Goal: Task Accomplishment & Management: Manage account settings

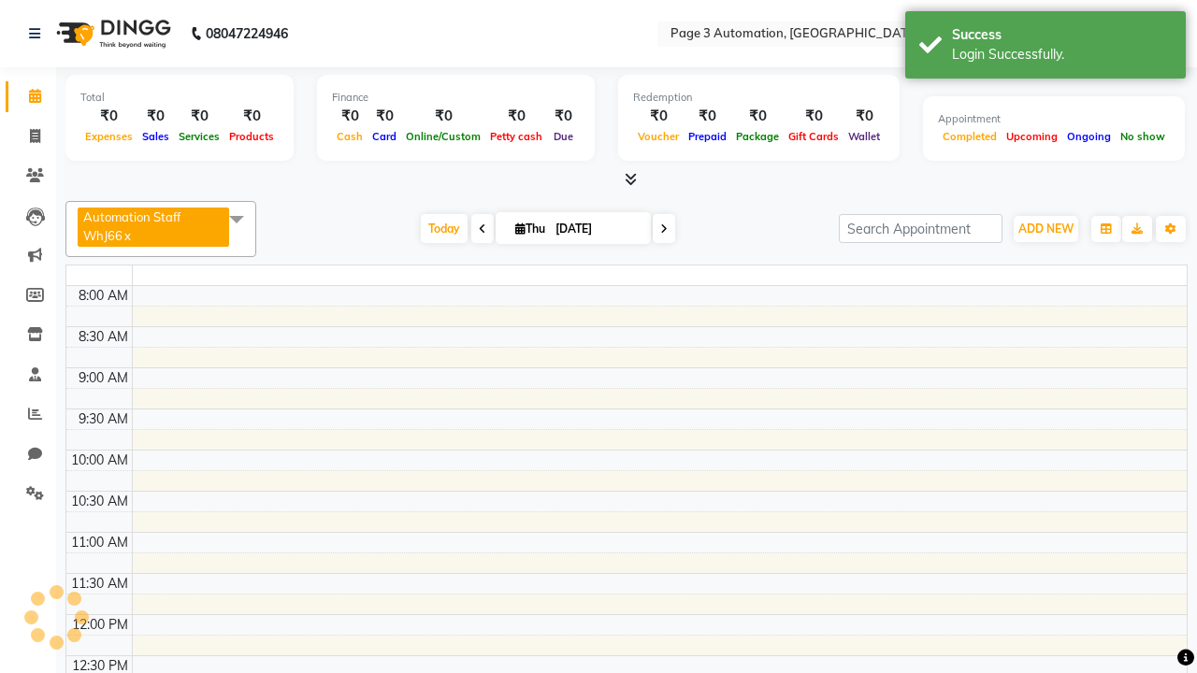
select select "en"
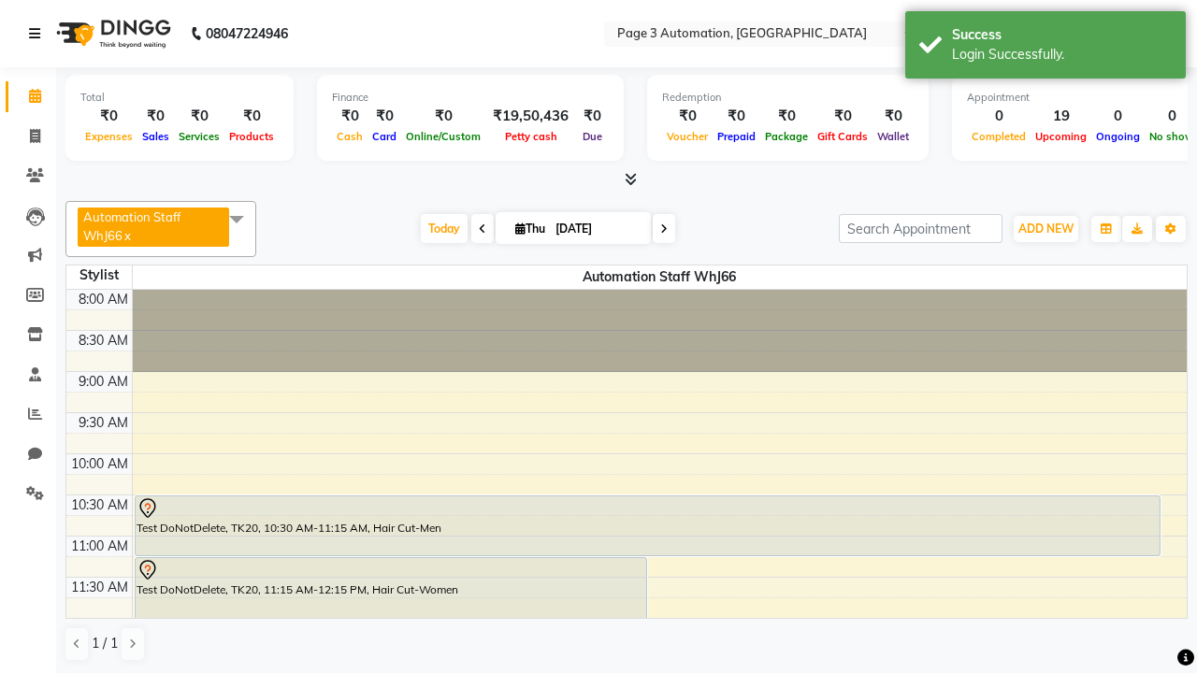
click at [38, 34] on icon at bounding box center [34, 33] width 11 height 13
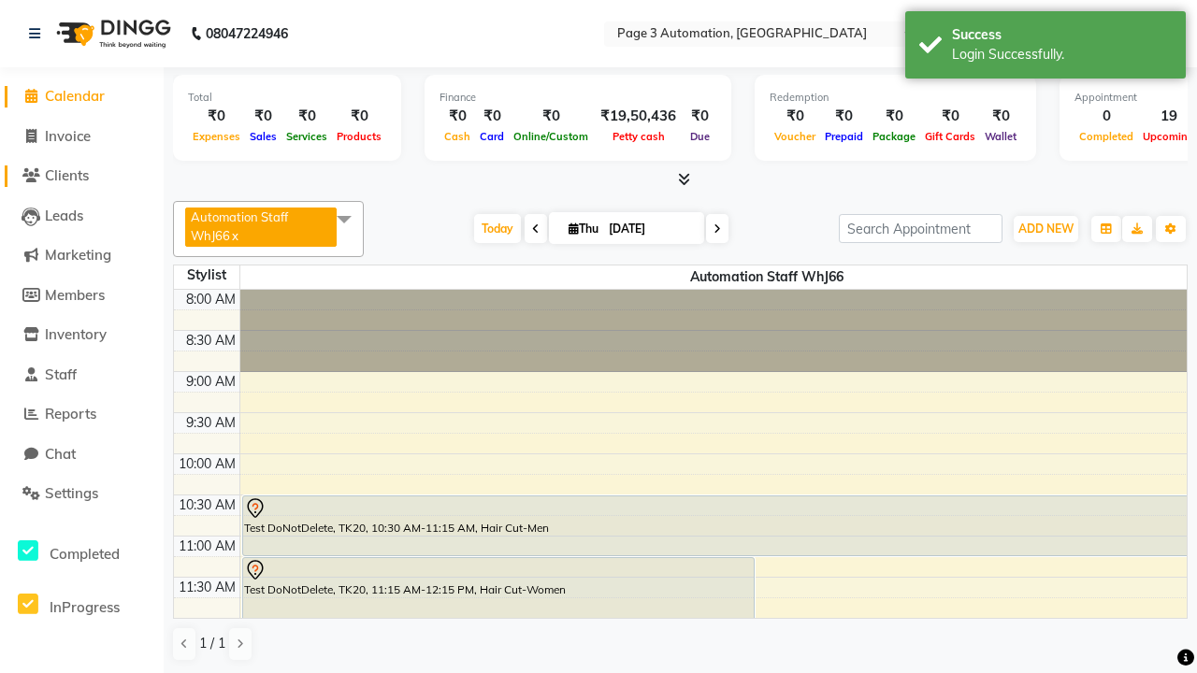
click at [81, 176] on span "Clients" at bounding box center [67, 175] width 44 height 18
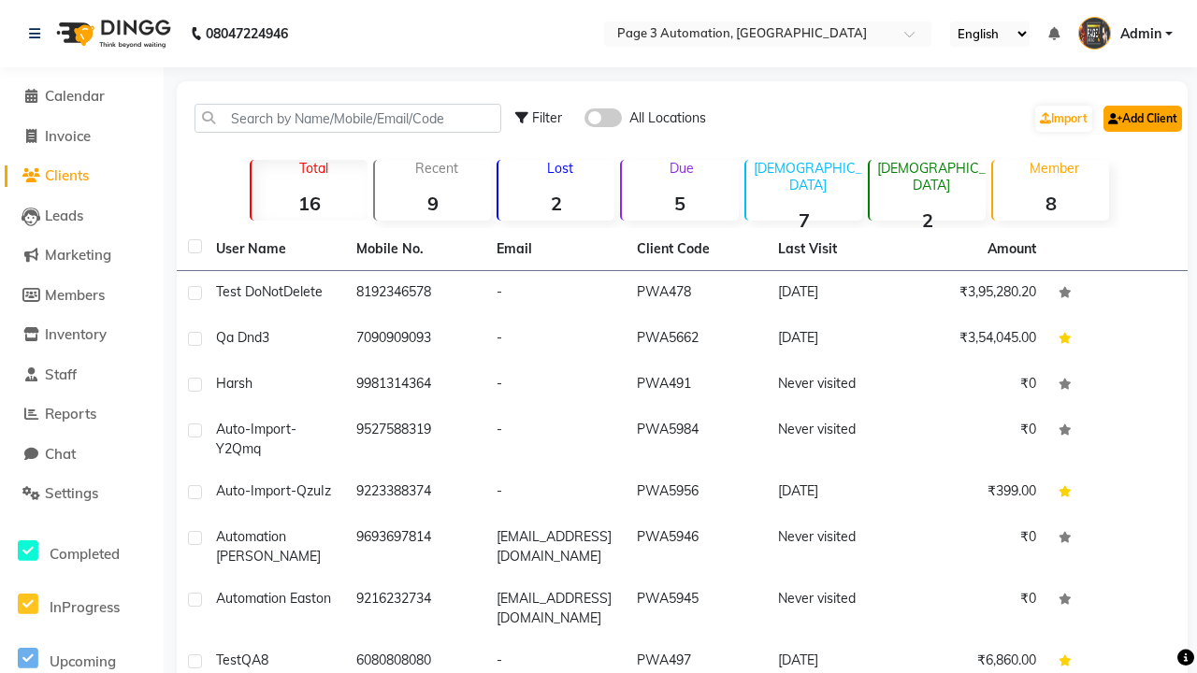
click at [1141, 118] on link "Add Client" at bounding box center [1143, 119] width 79 height 26
select select "22"
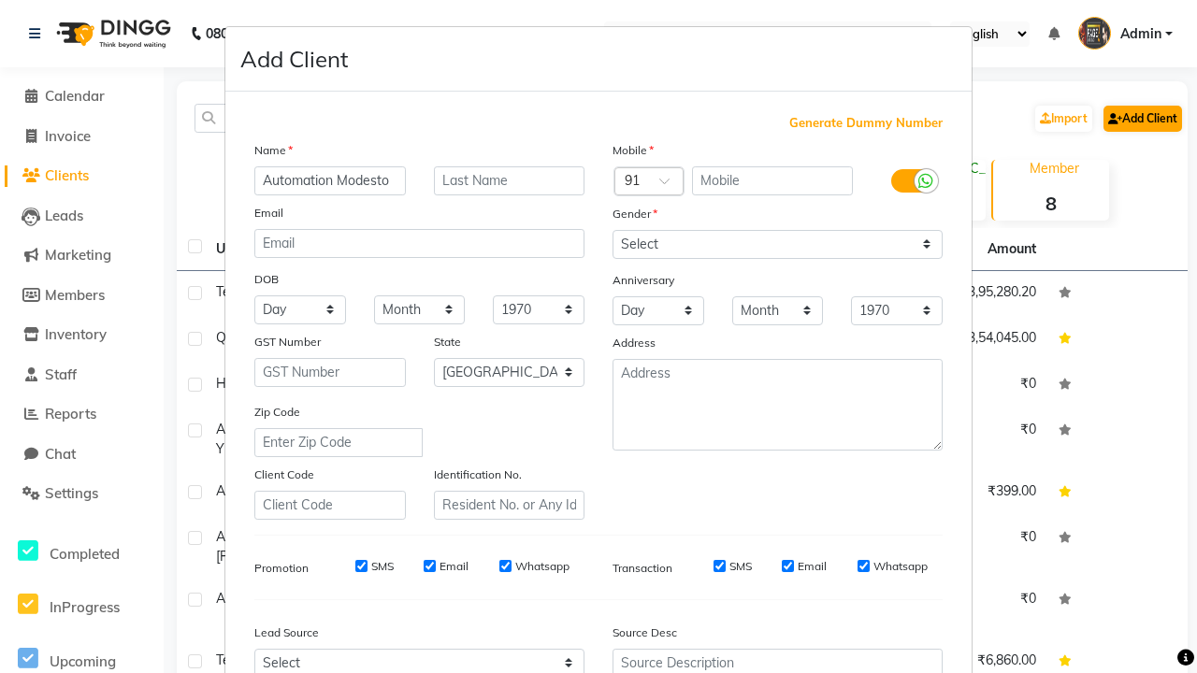
type input "Automation Modesto"
type input "9369372942"
type input "[EMAIL_ADDRESS][DOMAIN_NAME]"
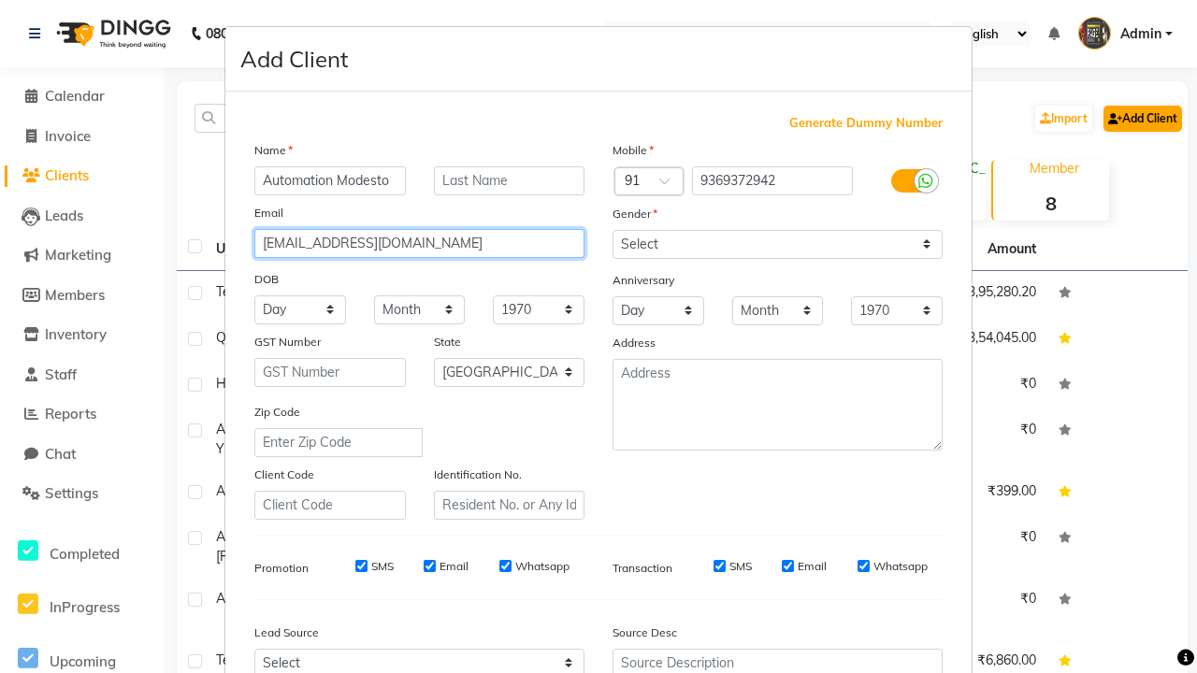
select select "male"
type input "[EMAIL_ADDRESS][DOMAIN_NAME]"
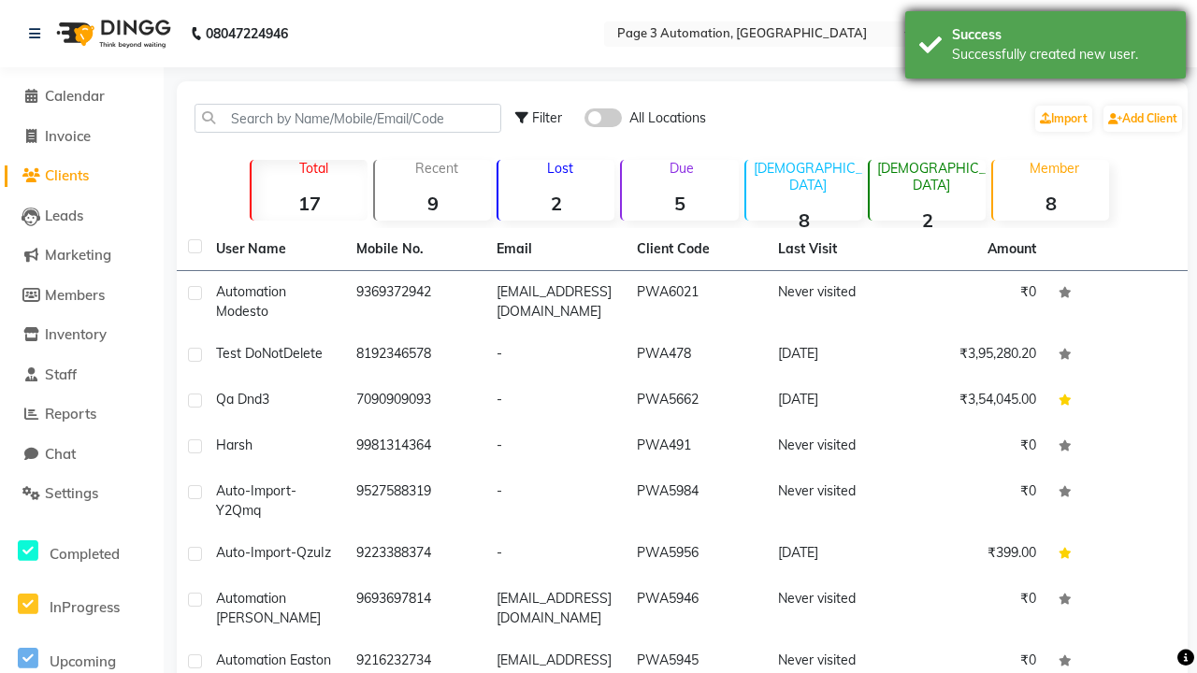
click at [1046, 48] on div "Successfully created new user." at bounding box center [1062, 55] width 220 height 20
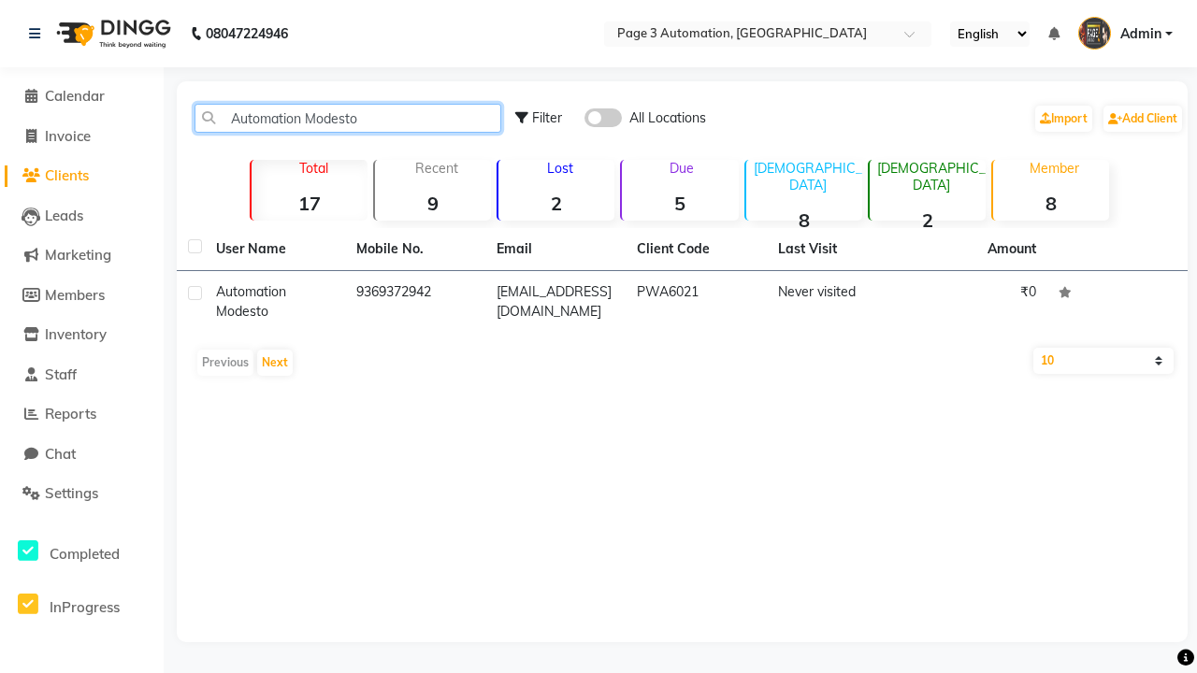
type input "Automation Modesto"
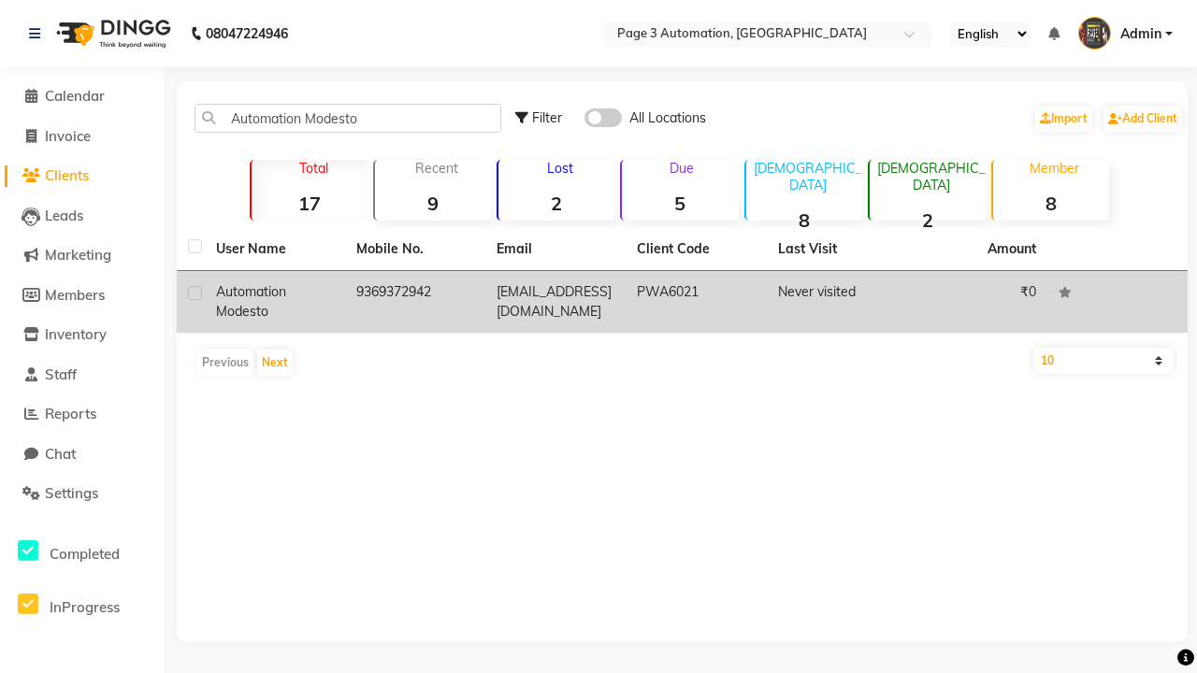
click at [682, 302] on td "PWA6021" at bounding box center [696, 302] width 140 height 62
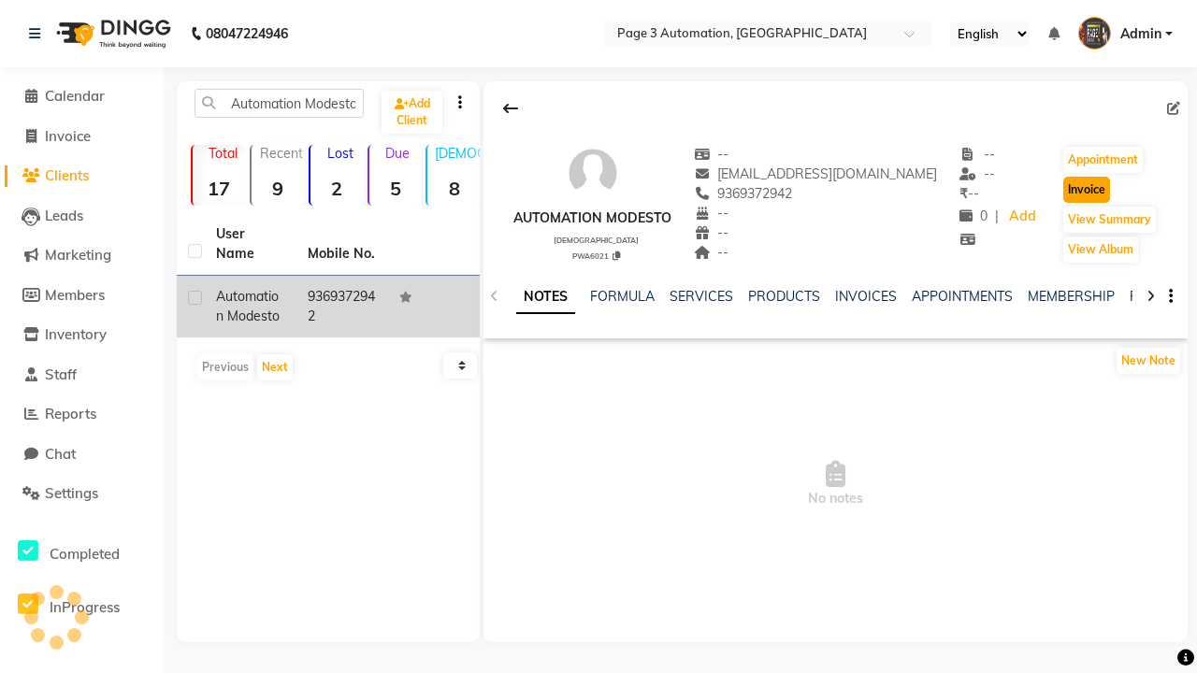
click at [1080, 190] on button "Invoice" at bounding box center [1086, 190] width 47 height 26
select select "2774"
select select "service"
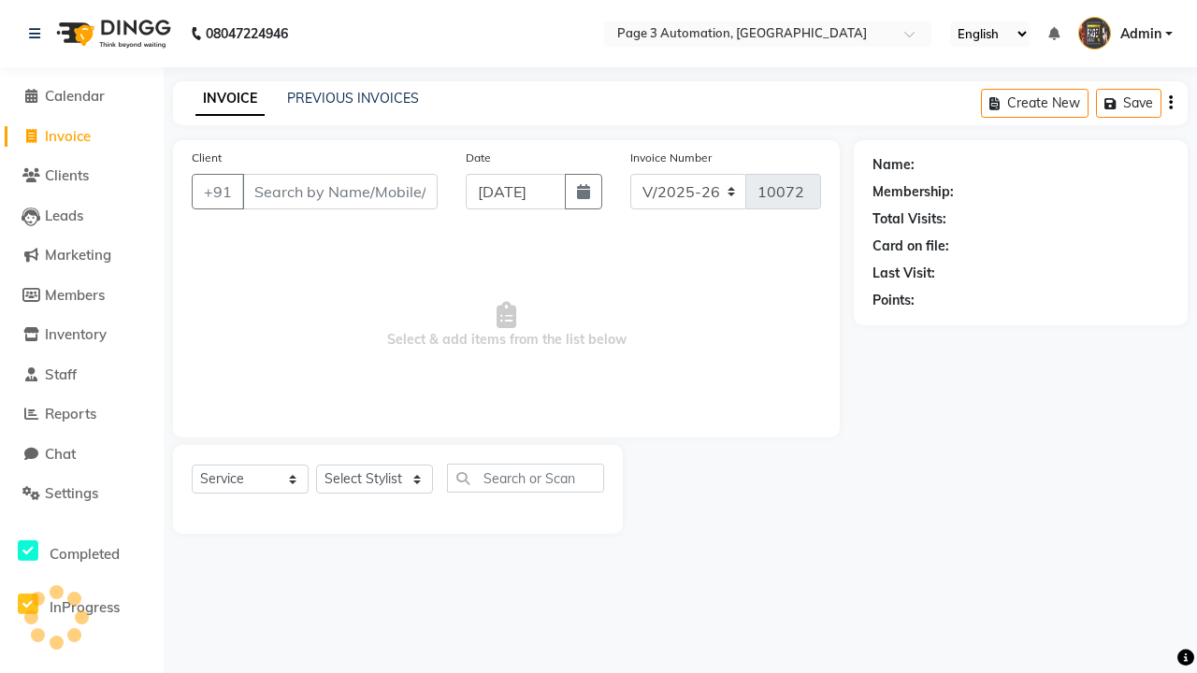
type input "9369372942"
select select "71572"
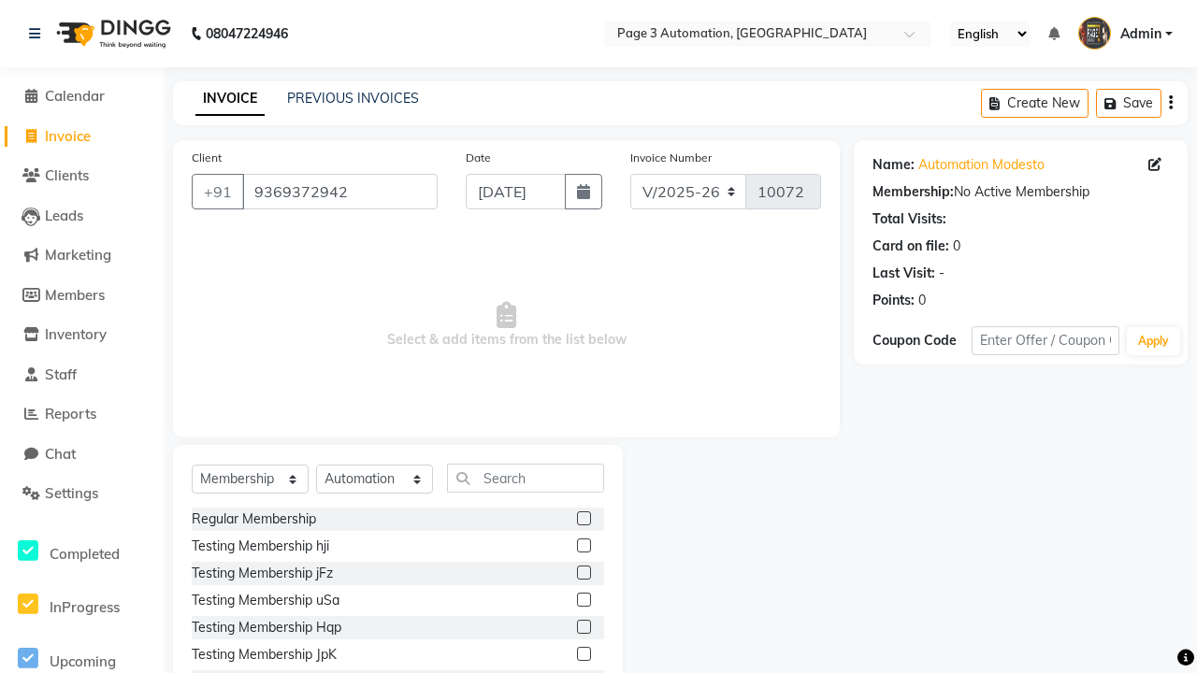
click at [584, 518] on label at bounding box center [584, 519] width 14 height 14
click at [584, 518] on input "checkbox" at bounding box center [583, 519] width 12 height 12
select select "select"
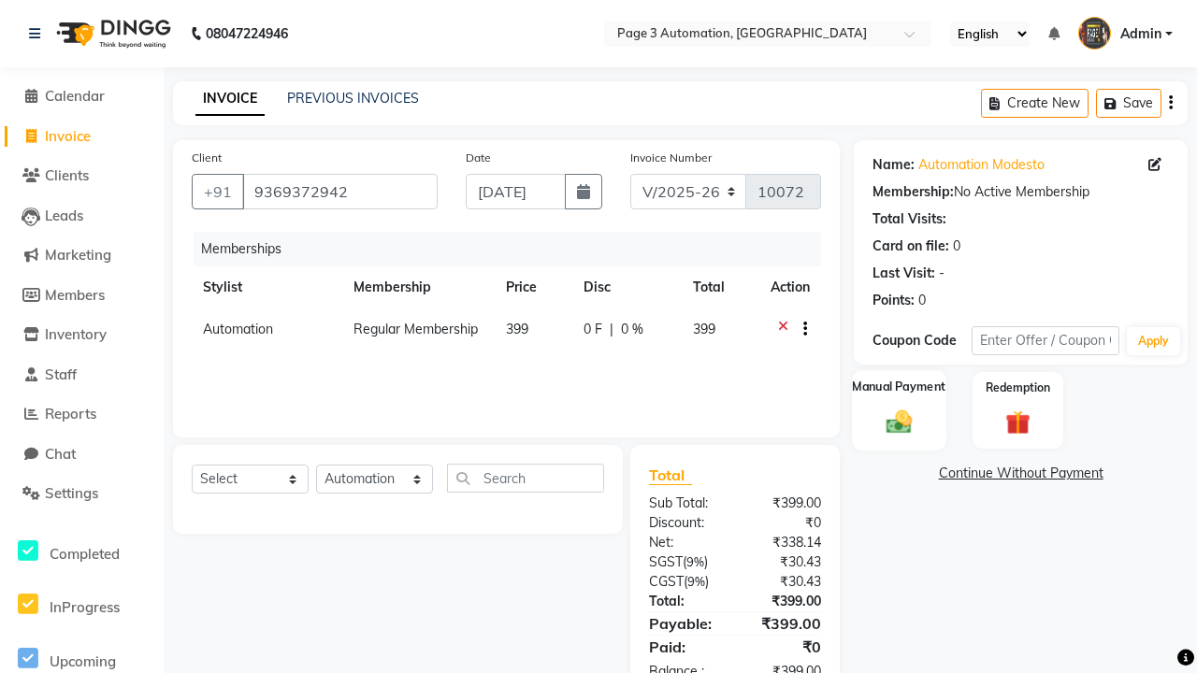
click at [899, 388] on label "Manual Payment" at bounding box center [900, 388] width 94 height 18
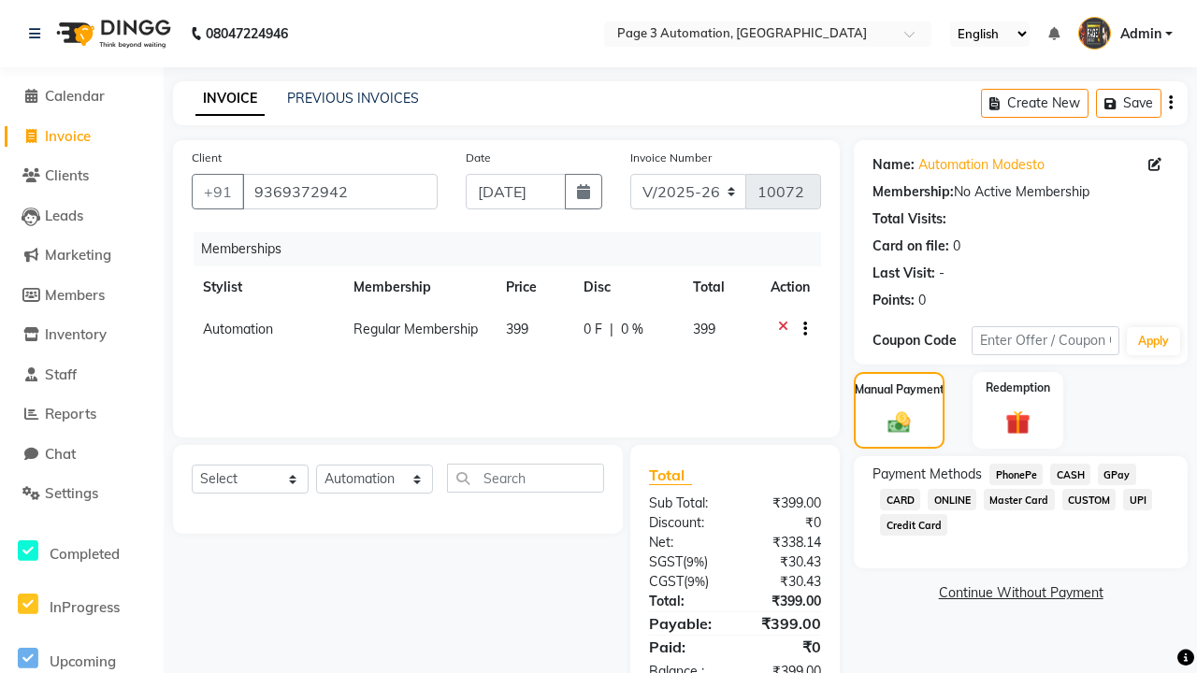
click at [1070, 474] on span "CASH" at bounding box center [1070, 475] width 40 height 22
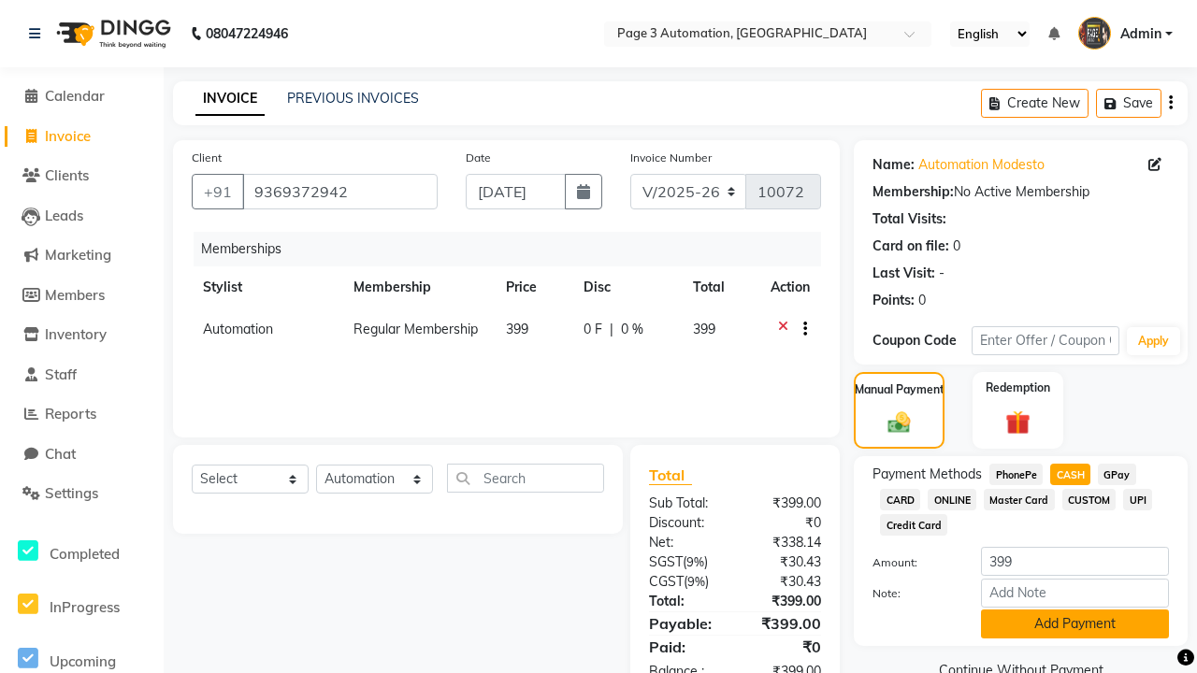
click at [1075, 624] on button "Add Payment" at bounding box center [1075, 624] width 188 height 29
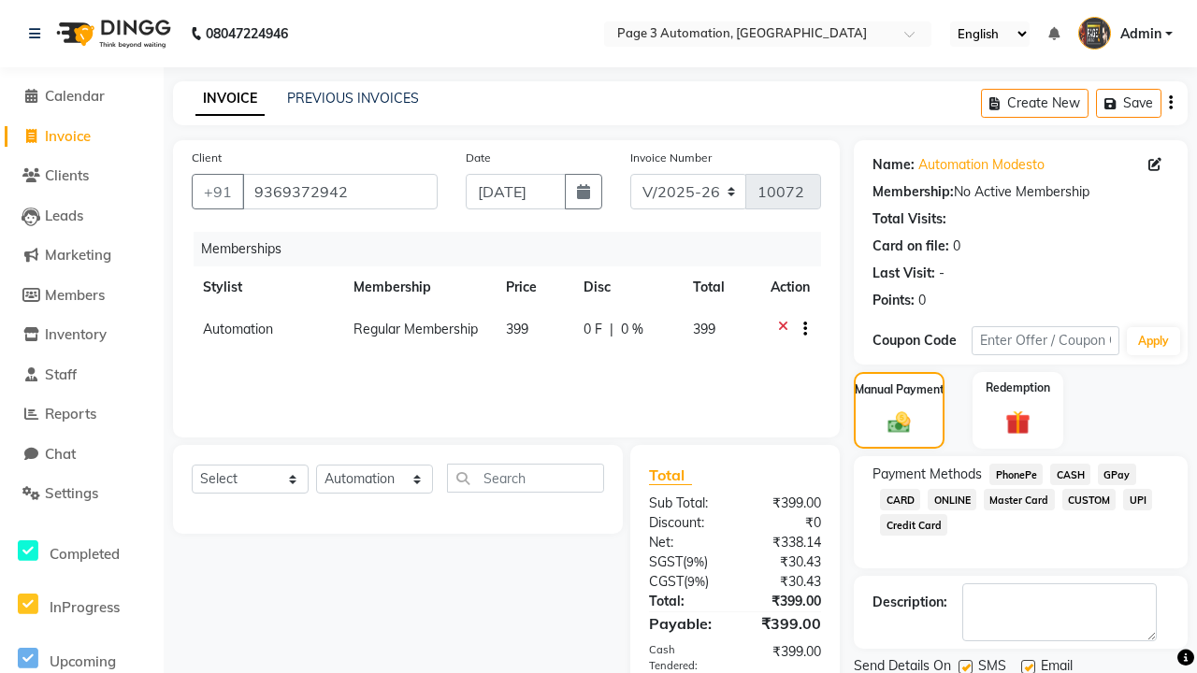
click at [965, 666] on label at bounding box center [966, 667] width 14 height 14
click at [965, 666] on input "checkbox" at bounding box center [965, 668] width 12 height 12
checkbox input "false"
click at [1028, 666] on label at bounding box center [1028, 666] width 14 height 14
click at [1028, 666] on input "checkbox" at bounding box center [1027, 667] width 12 height 12
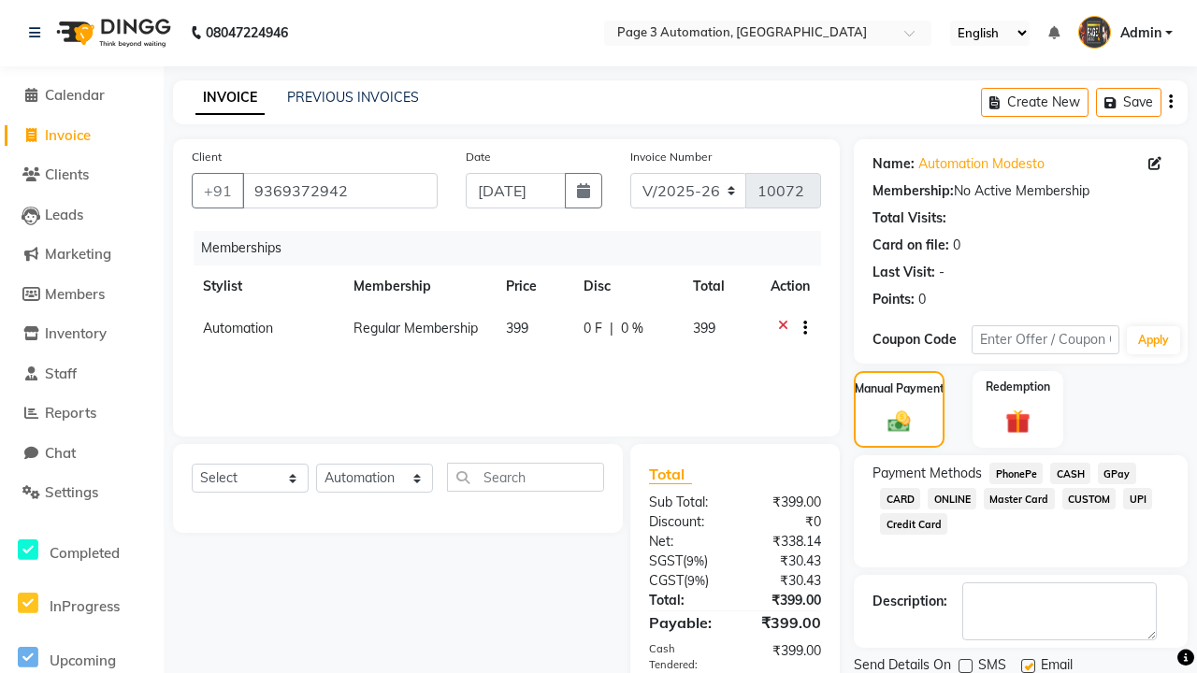
checkbox input "false"
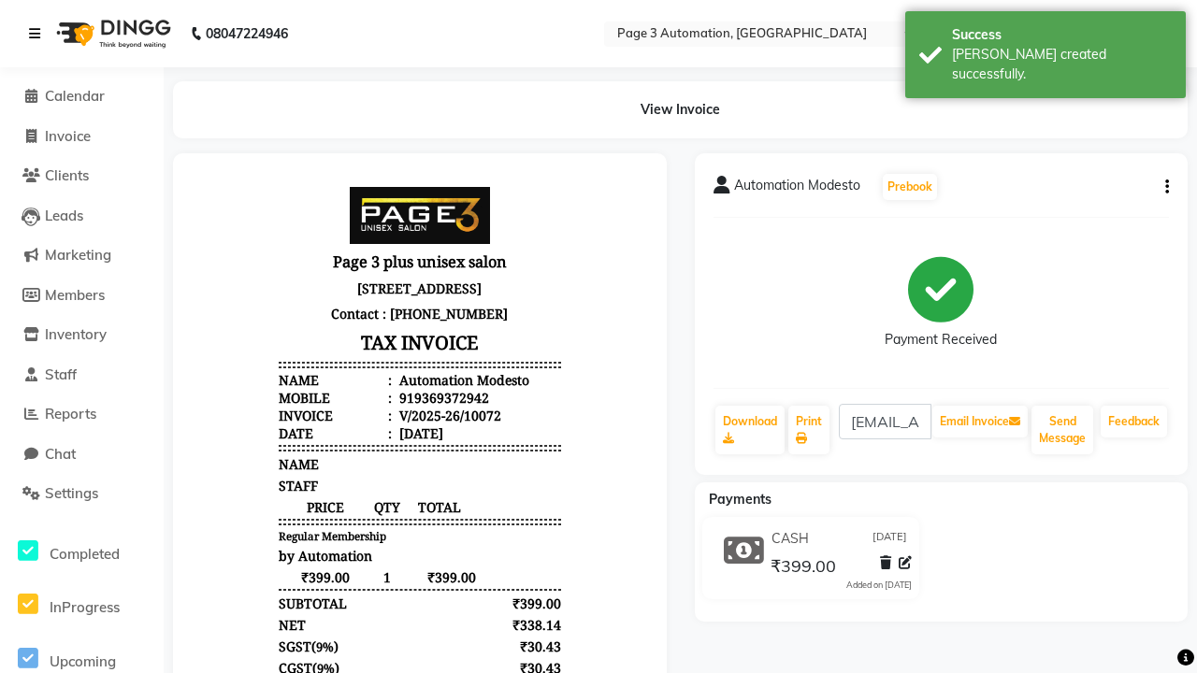
click at [1046, 48] on div "Bill created successfully." at bounding box center [1062, 64] width 220 height 39
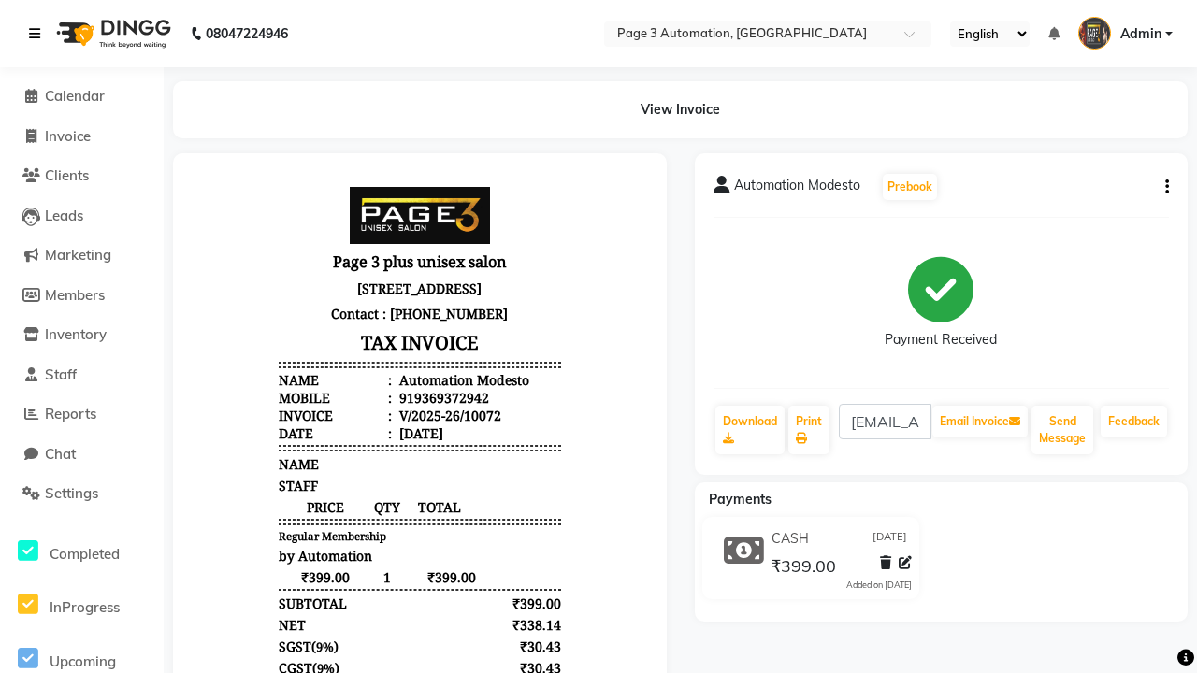
click at [38, 34] on icon at bounding box center [34, 33] width 11 height 13
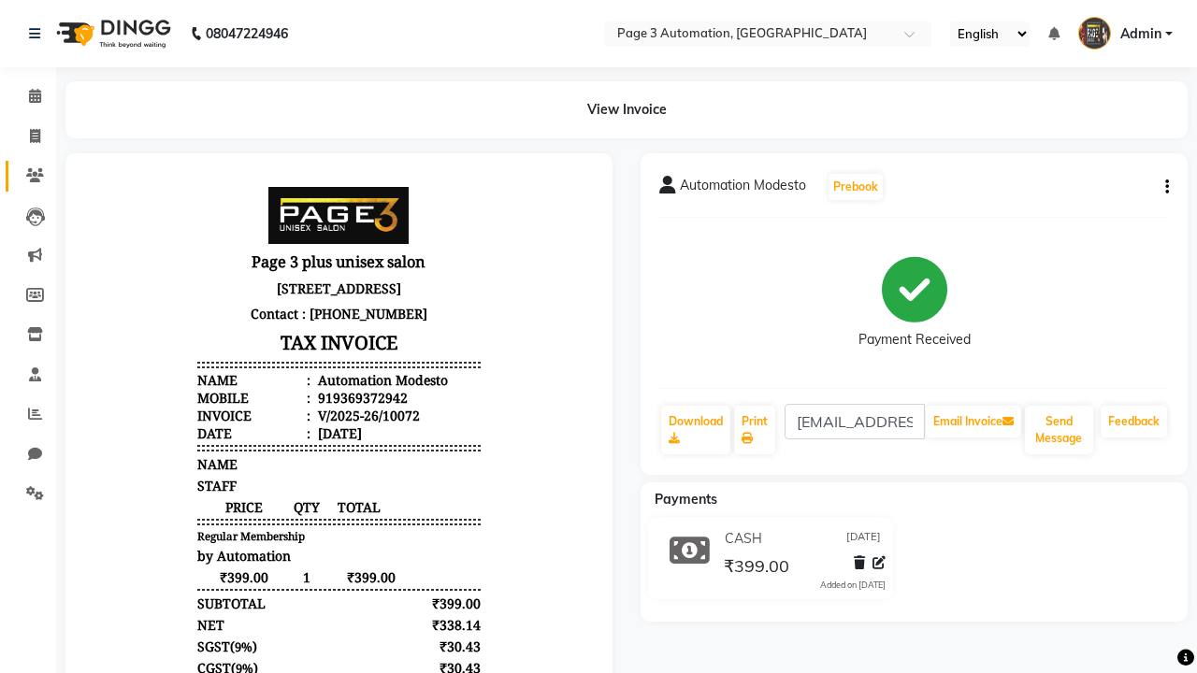
click at [28, 176] on icon at bounding box center [35, 175] width 18 height 14
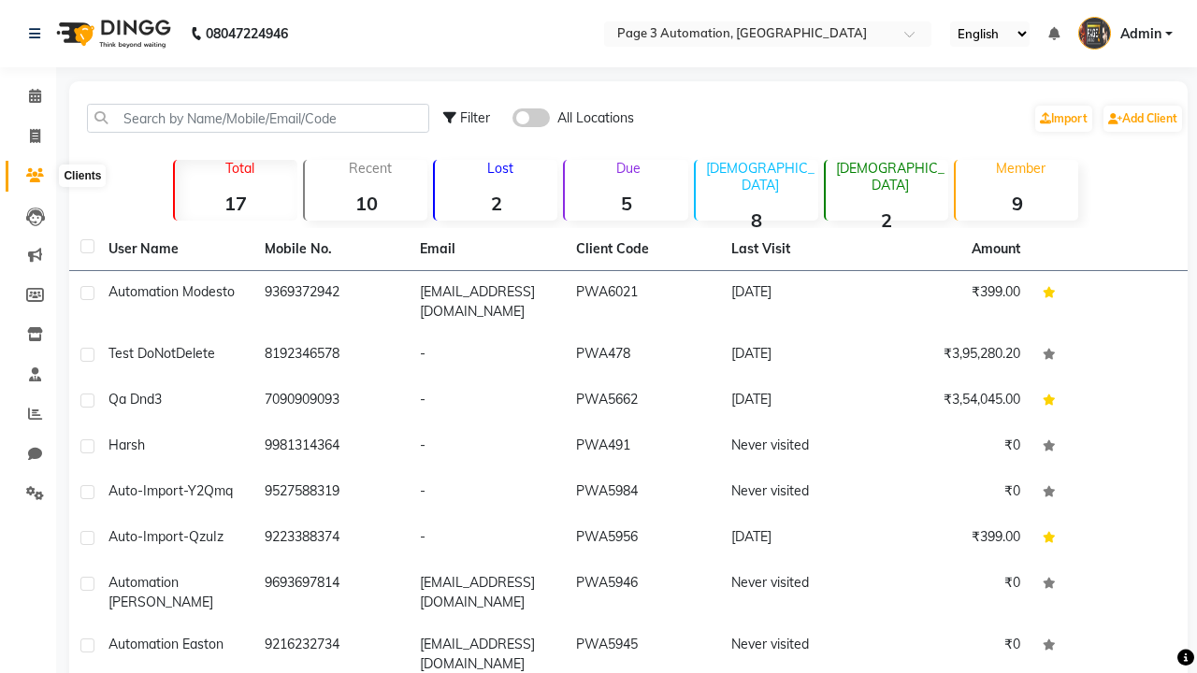
click at [1017, 203] on strong "9" at bounding box center [1017, 203] width 123 height 23
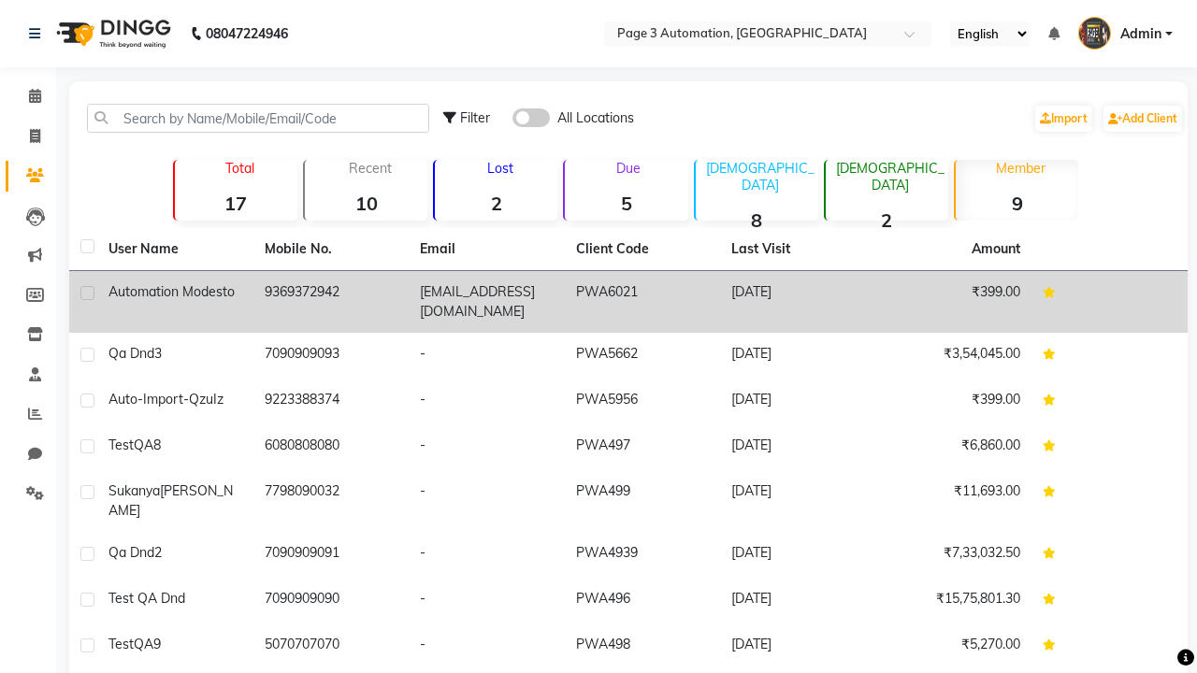
click at [87, 293] on label at bounding box center [87, 293] width 14 height 14
click at [87, 293] on input "checkbox" at bounding box center [86, 294] width 12 height 12
checkbox input "true"
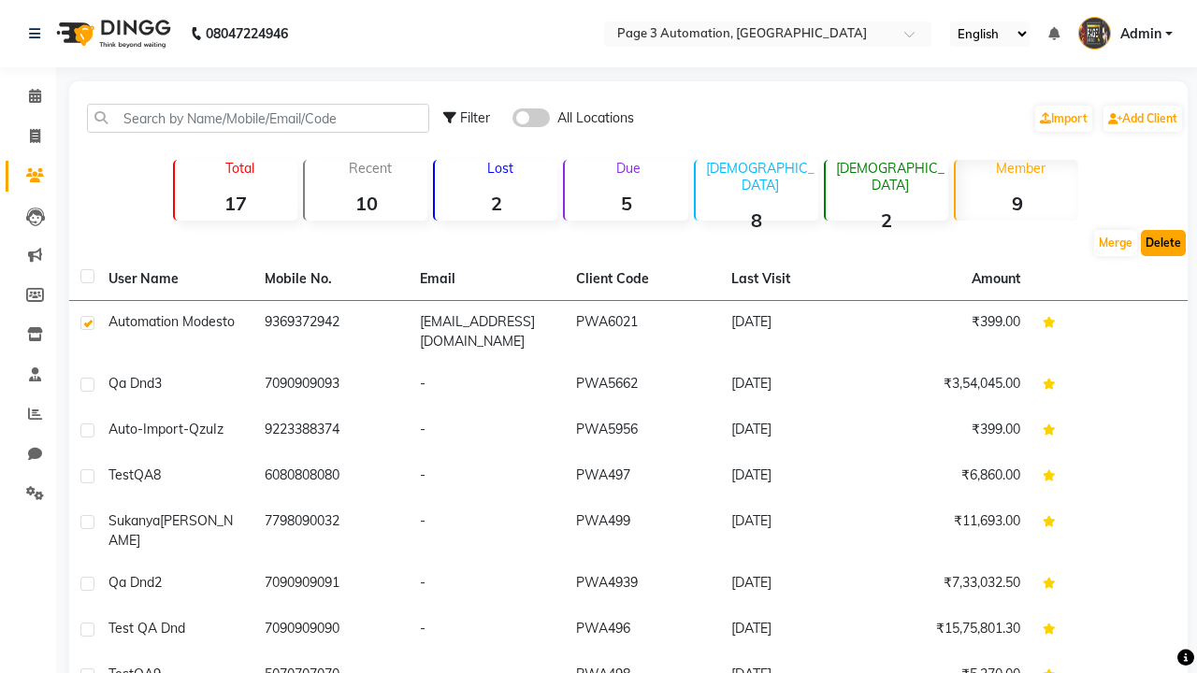
click at [1163, 243] on button "Delete" at bounding box center [1163, 243] width 45 height 26
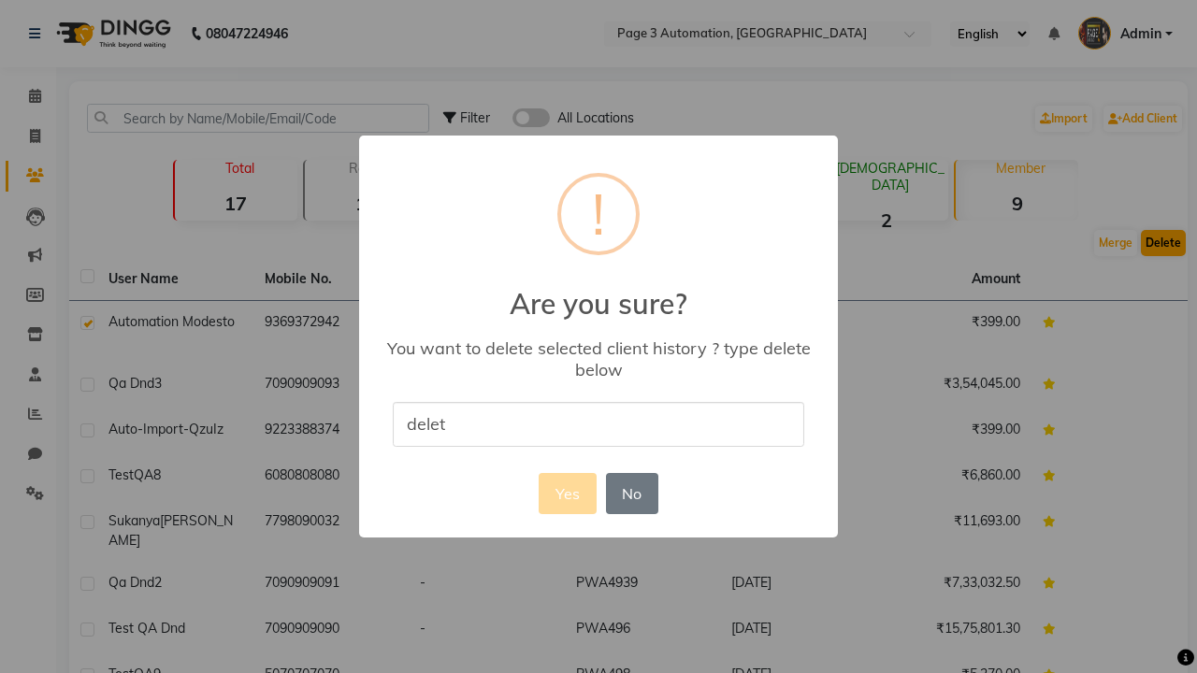
type input "delete"
click at [567, 493] on button "Yes" at bounding box center [567, 493] width 57 height 41
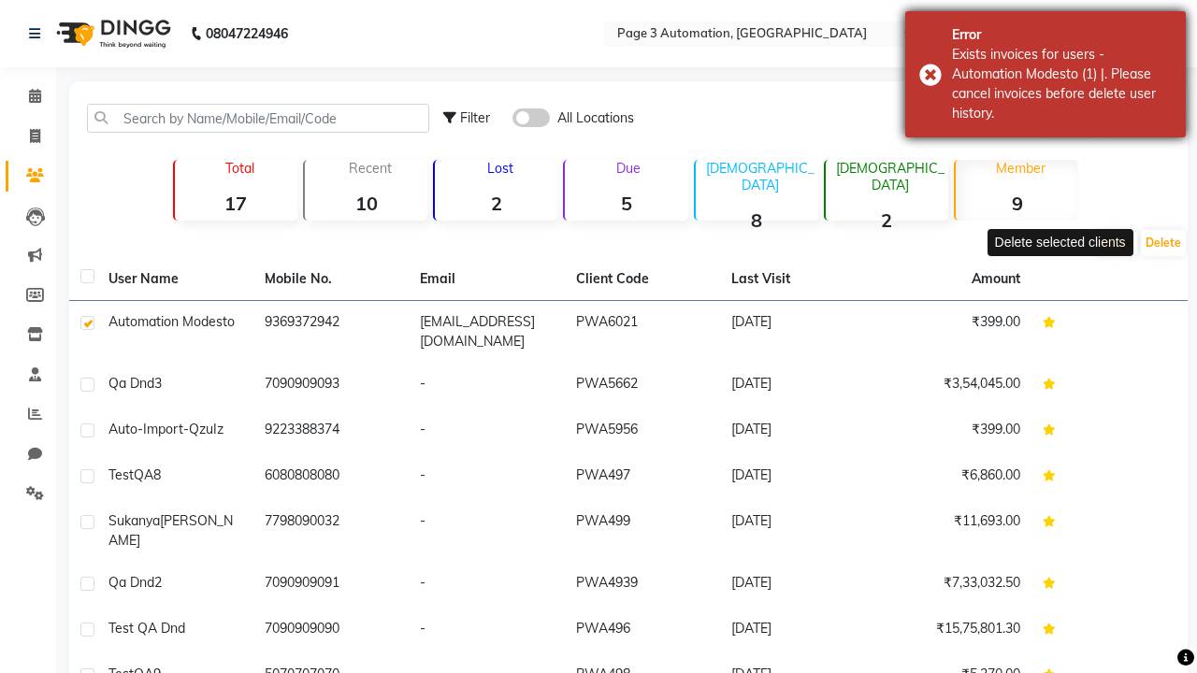
click at [1046, 74] on div "Exists invoices for users - Automation Modesto (1) |. Please cancel invoices be…" at bounding box center [1062, 84] width 220 height 79
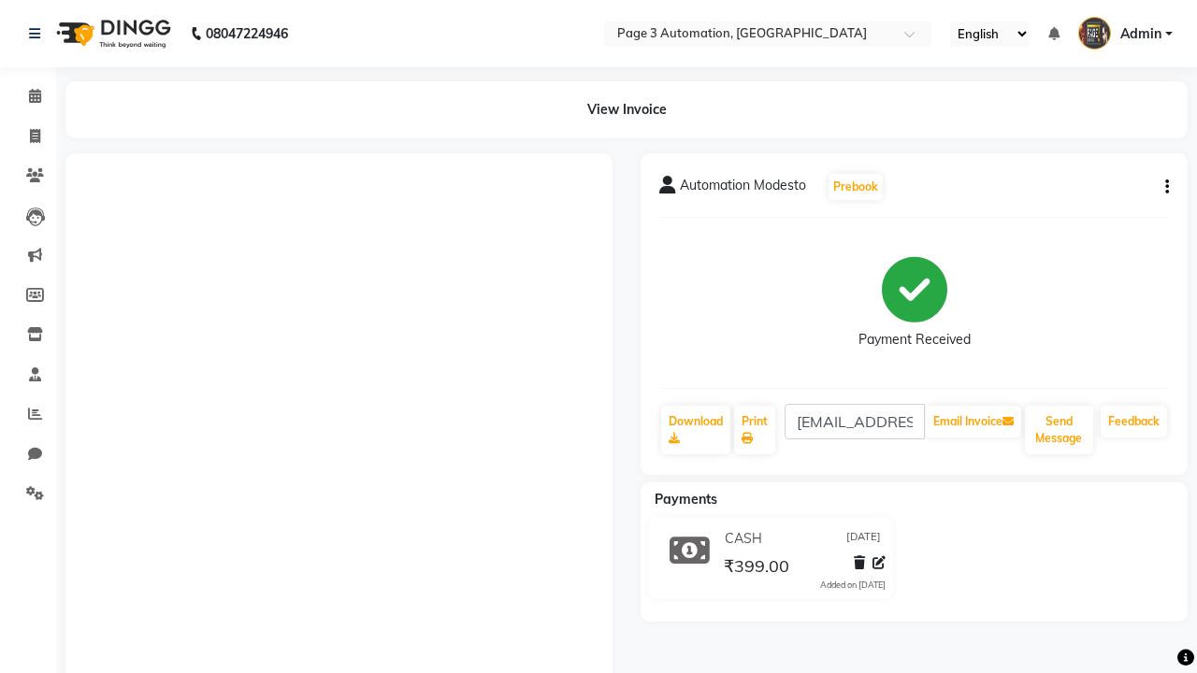
click at [1163, 187] on button "button" at bounding box center [1163, 188] width 11 height 20
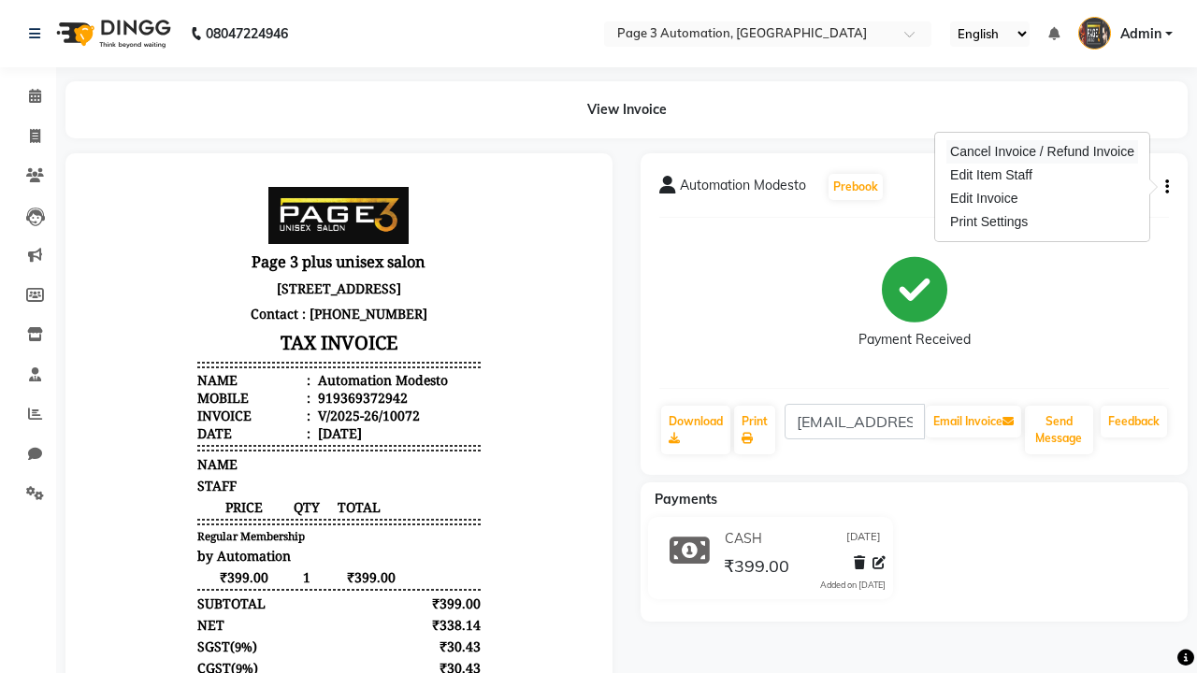
click at [1042, 152] on div "Cancel Invoice / Refund Invoice" at bounding box center [1042, 151] width 192 height 23
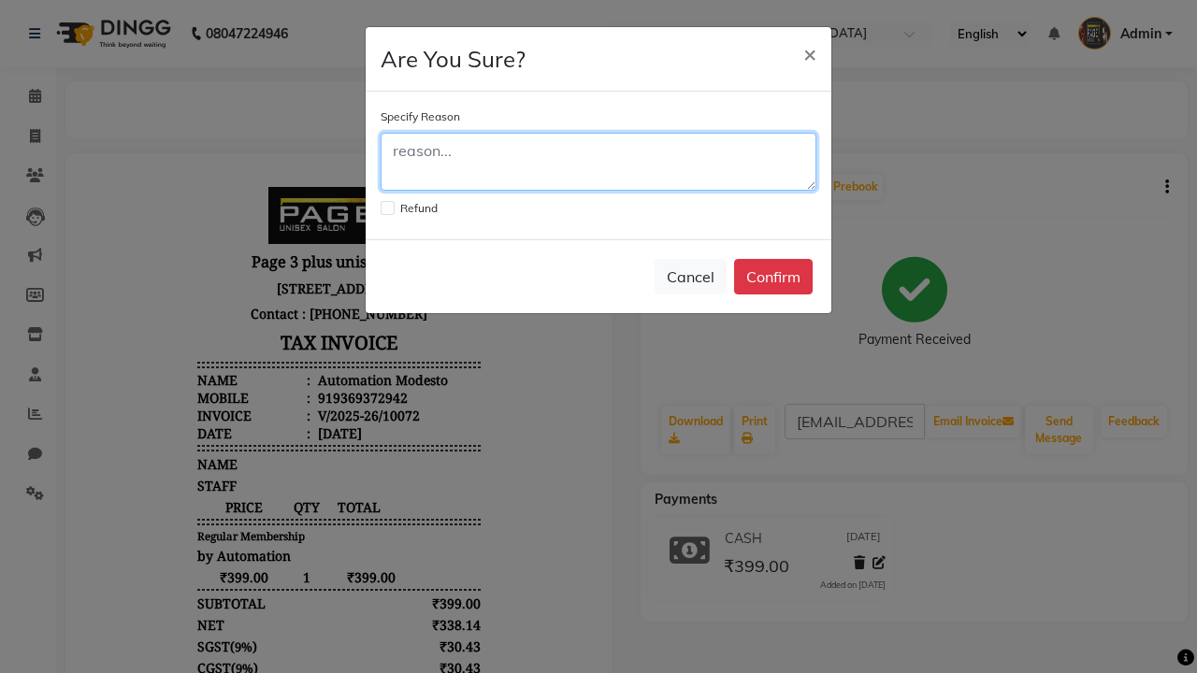
click at [599, 162] on textarea at bounding box center [599, 162] width 436 height 58
type textarea "Testing"
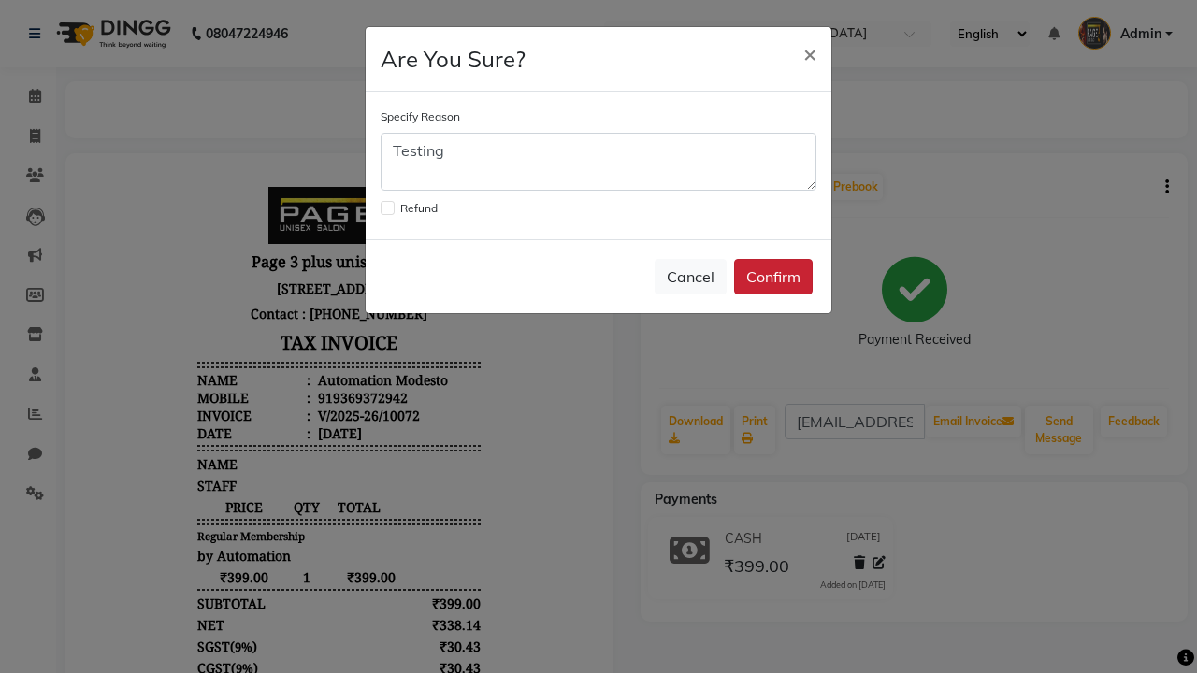
click at [773, 277] on button "Confirm" at bounding box center [773, 277] width 79 height 36
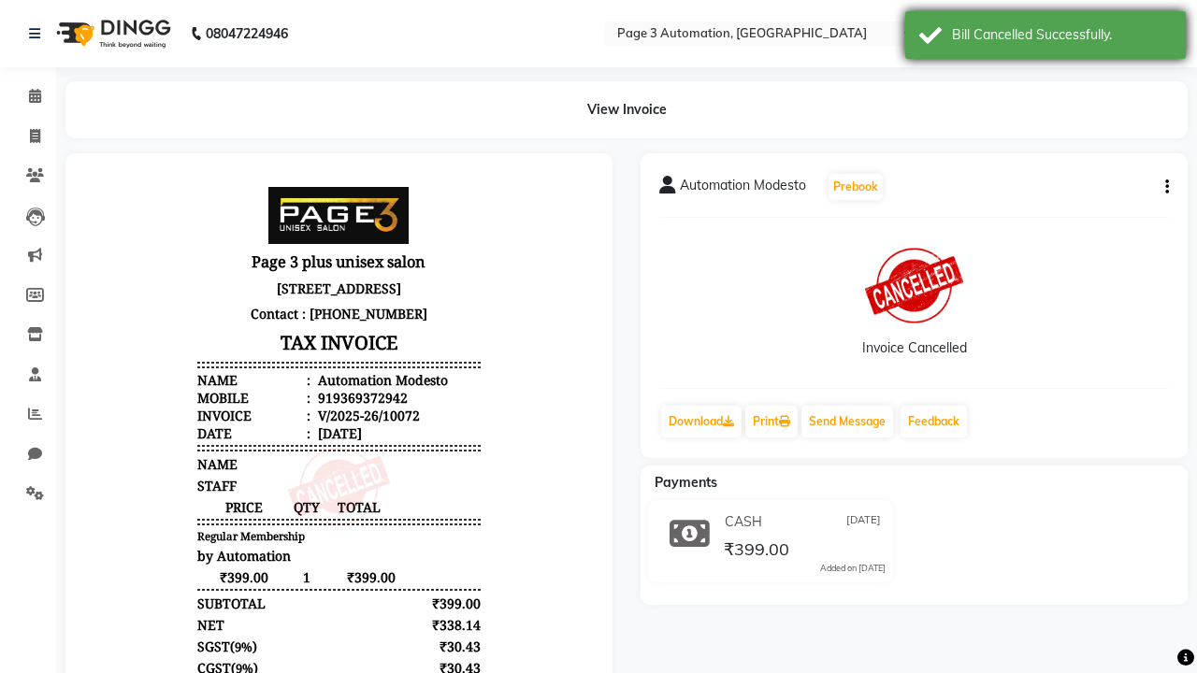
click at [1046, 37] on div "Bill Cancelled Successfully." at bounding box center [1062, 35] width 220 height 20
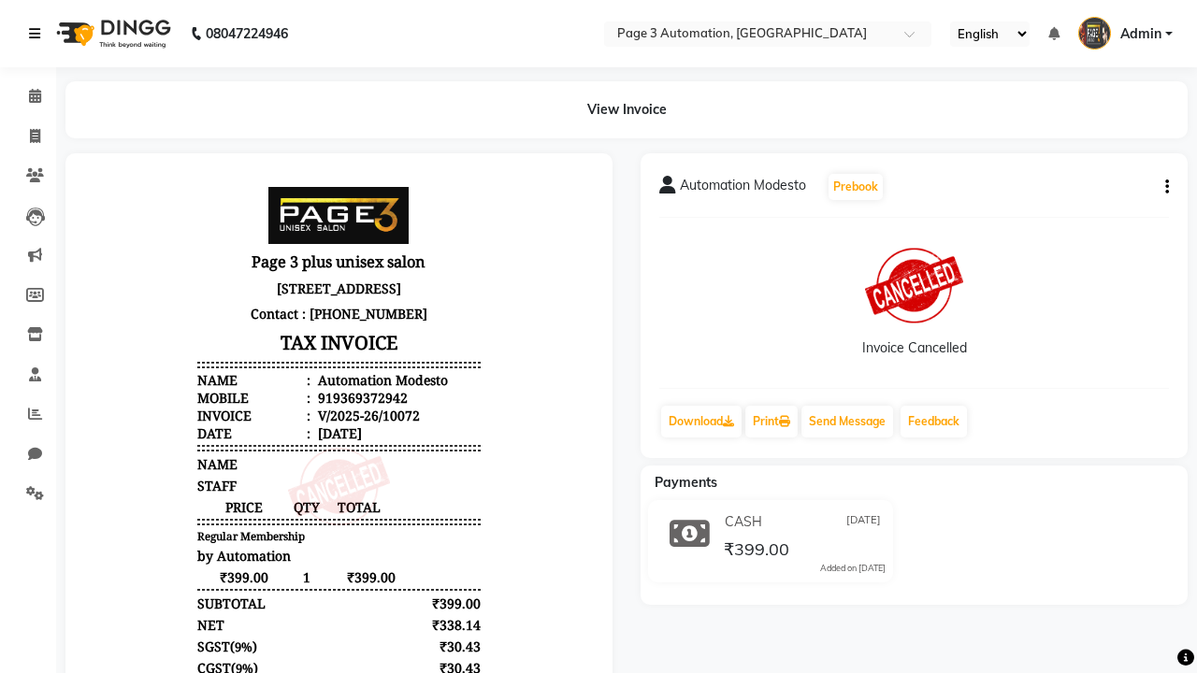
click at [38, 34] on icon at bounding box center [34, 33] width 11 height 13
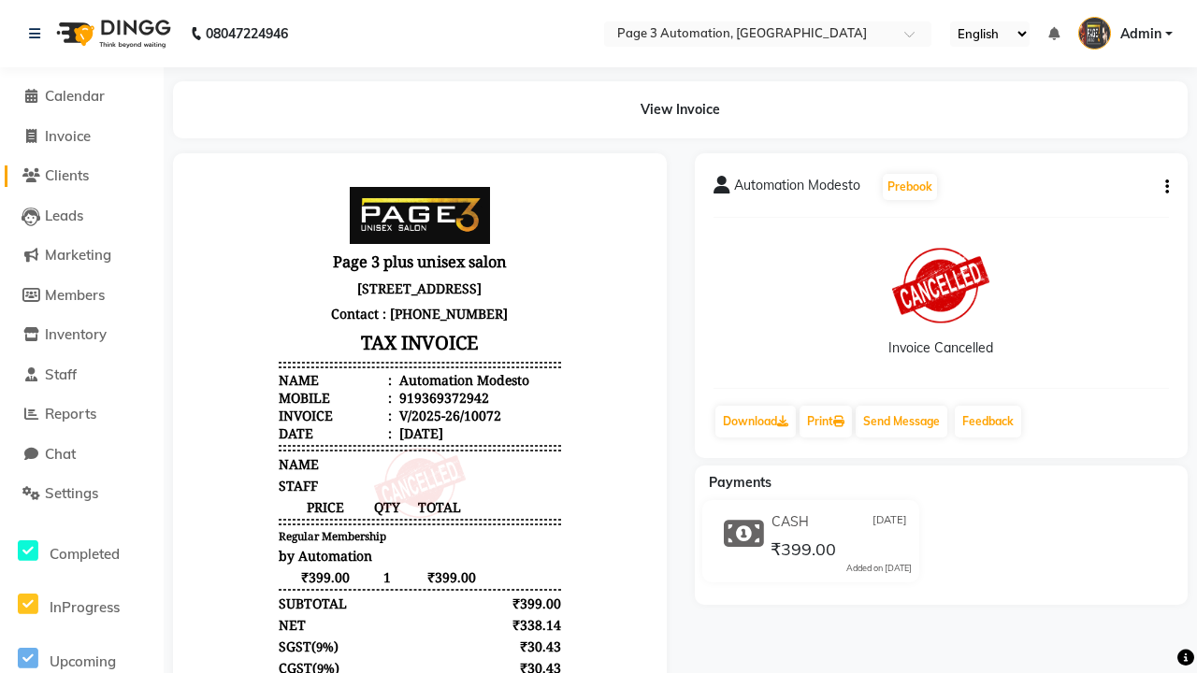
click at [81, 176] on span "Clients" at bounding box center [67, 175] width 44 height 18
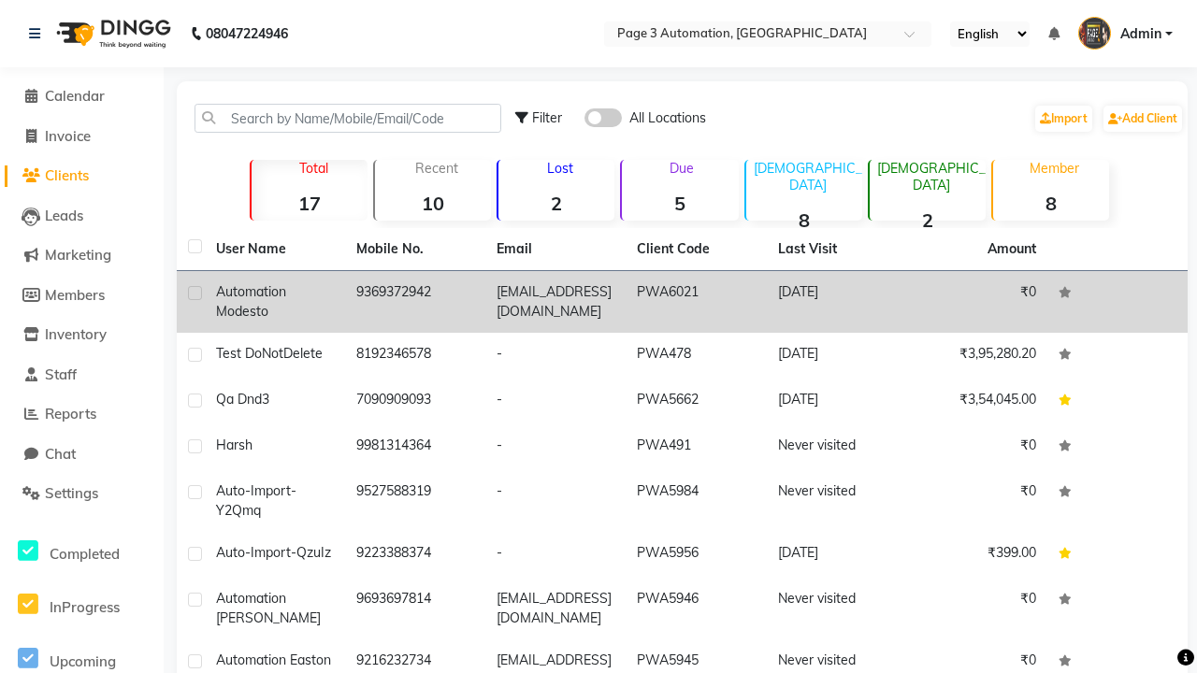
click at [195, 293] on label at bounding box center [195, 293] width 14 height 14
click at [195, 293] on input "checkbox" at bounding box center [194, 294] width 12 height 12
checkbox input "true"
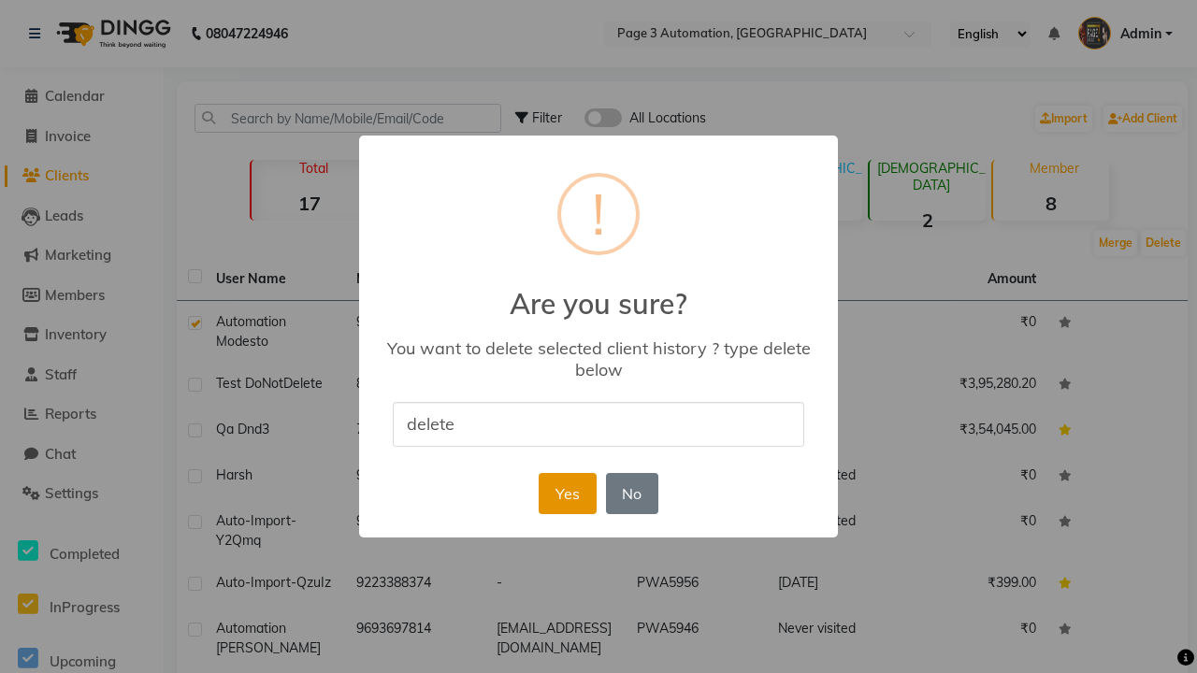
type input "delete"
click at [567, 493] on button "Yes" at bounding box center [567, 493] width 57 height 41
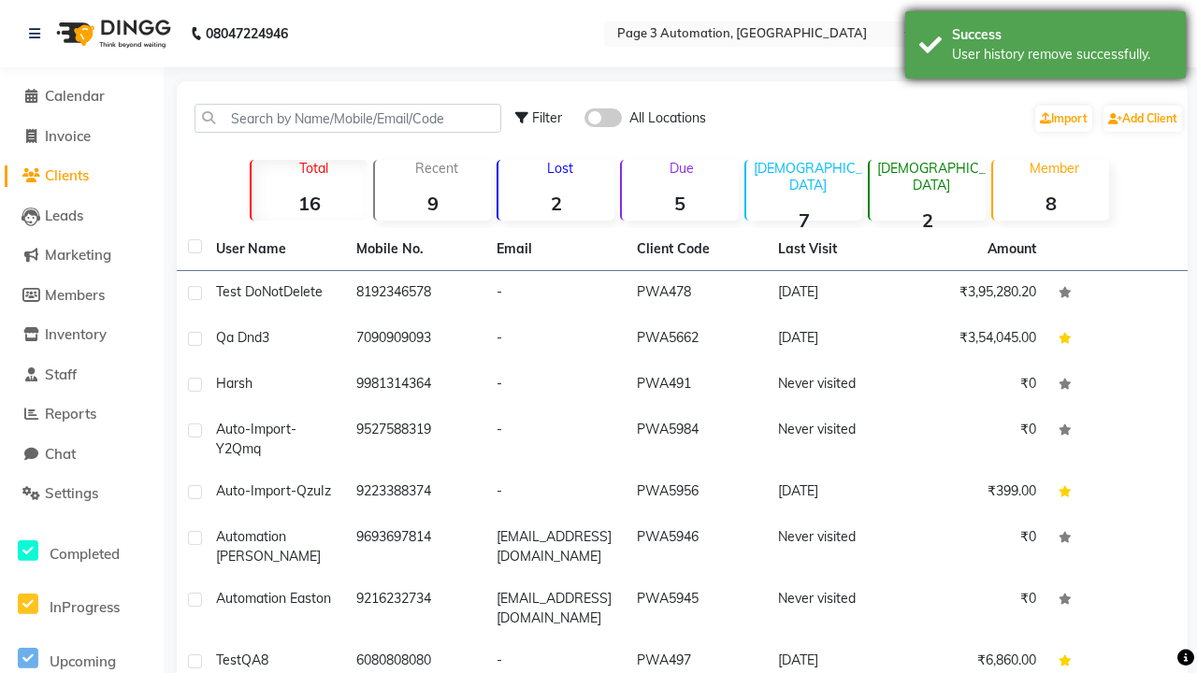
click at [1046, 48] on div "User history remove successfully." at bounding box center [1062, 55] width 220 height 20
